Goal: Register for event/course

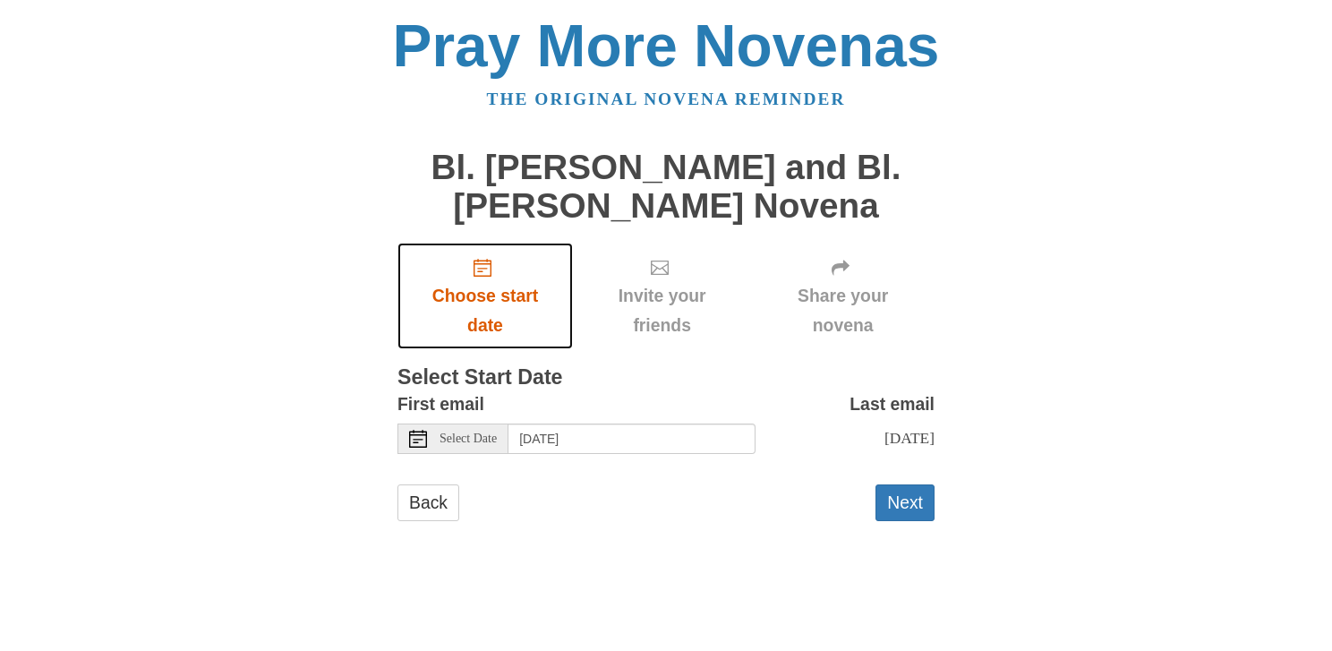
click at [488, 295] on span "Choose start date" at bounding box center [485, 310] width 140 height 59
click at [450, 440] on span "Select Date" at bounding box center [468, 438] width 57 height 13
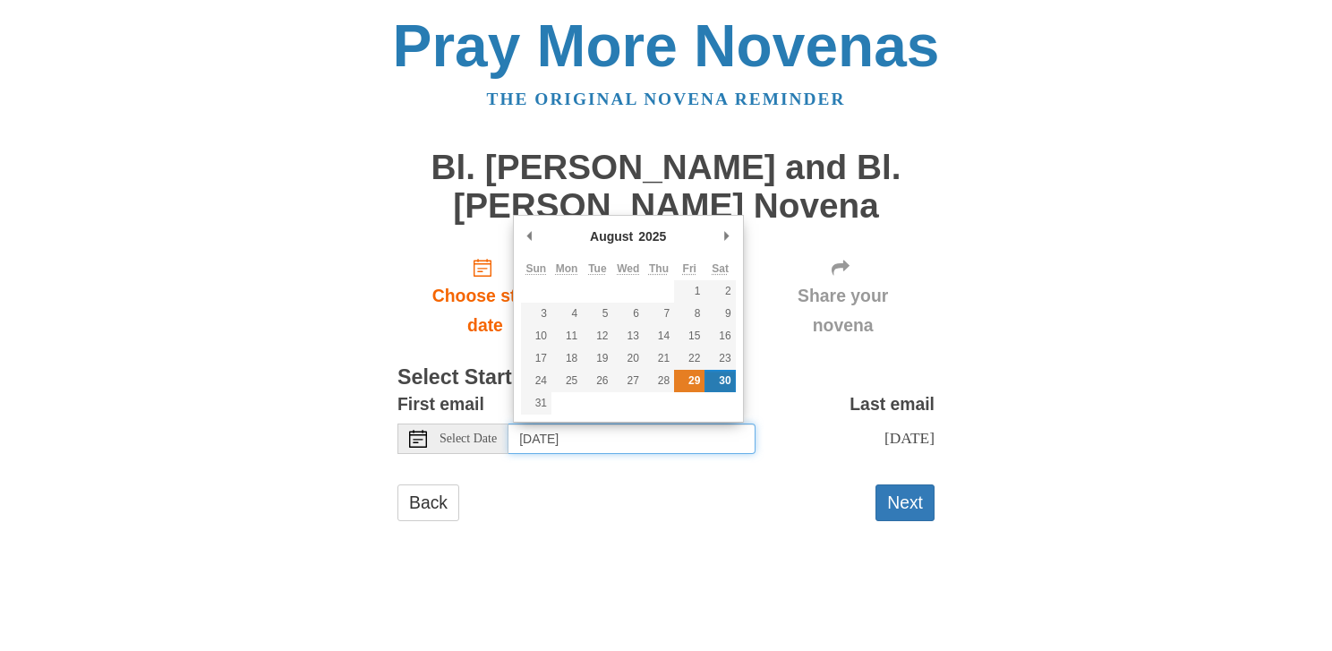
type input "[DATE]"
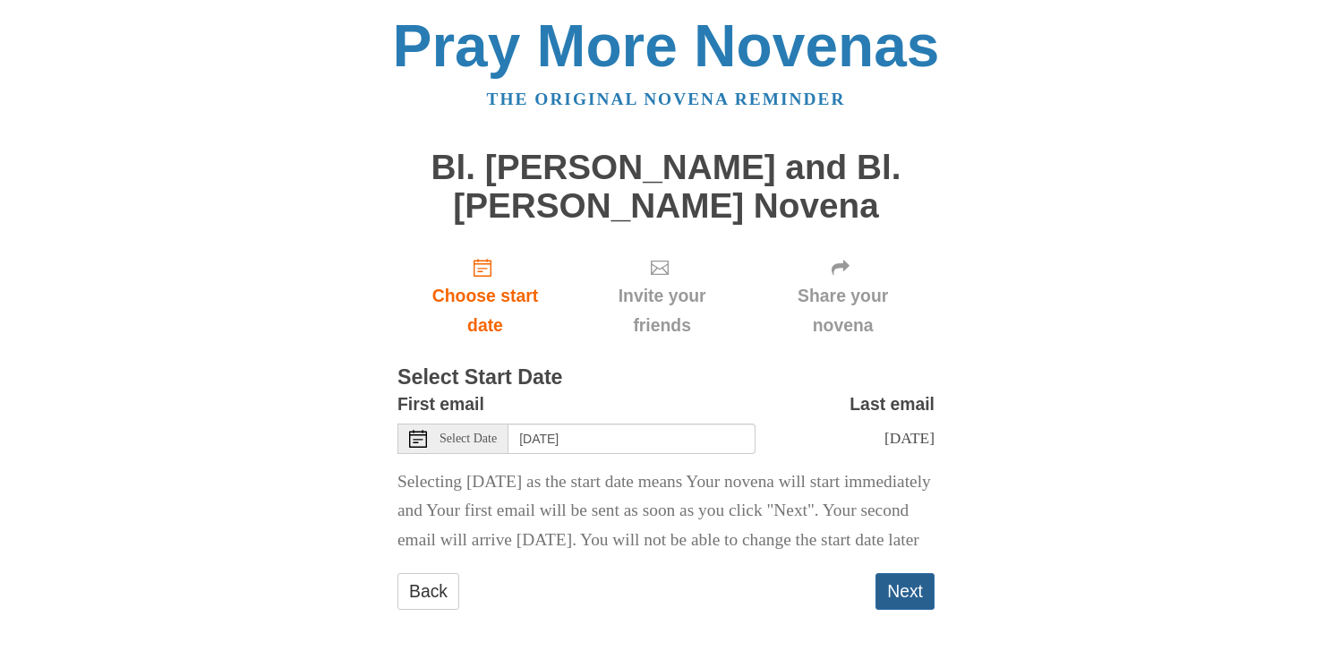
click at [909, 610] on button "Next" at bounding box center [905, 591] width 59 height 37
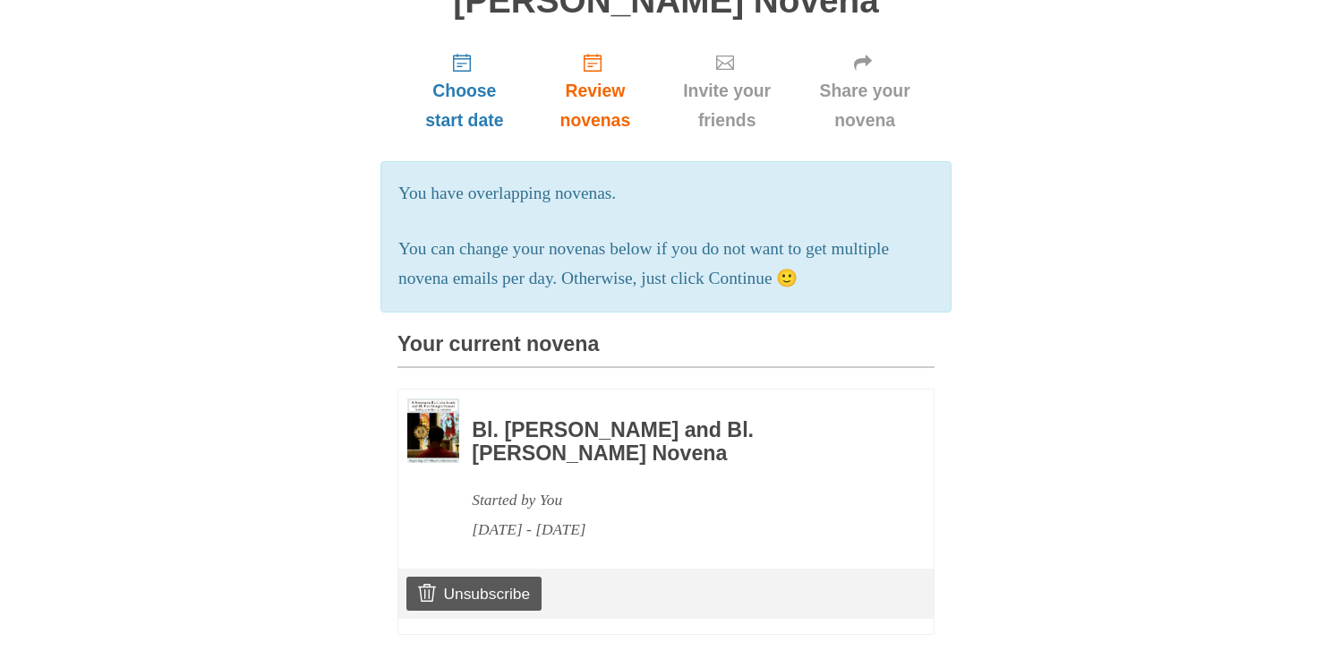
scroll to position [208, 0]
